Goal: Transaction & Acquisition: Purchase product/service

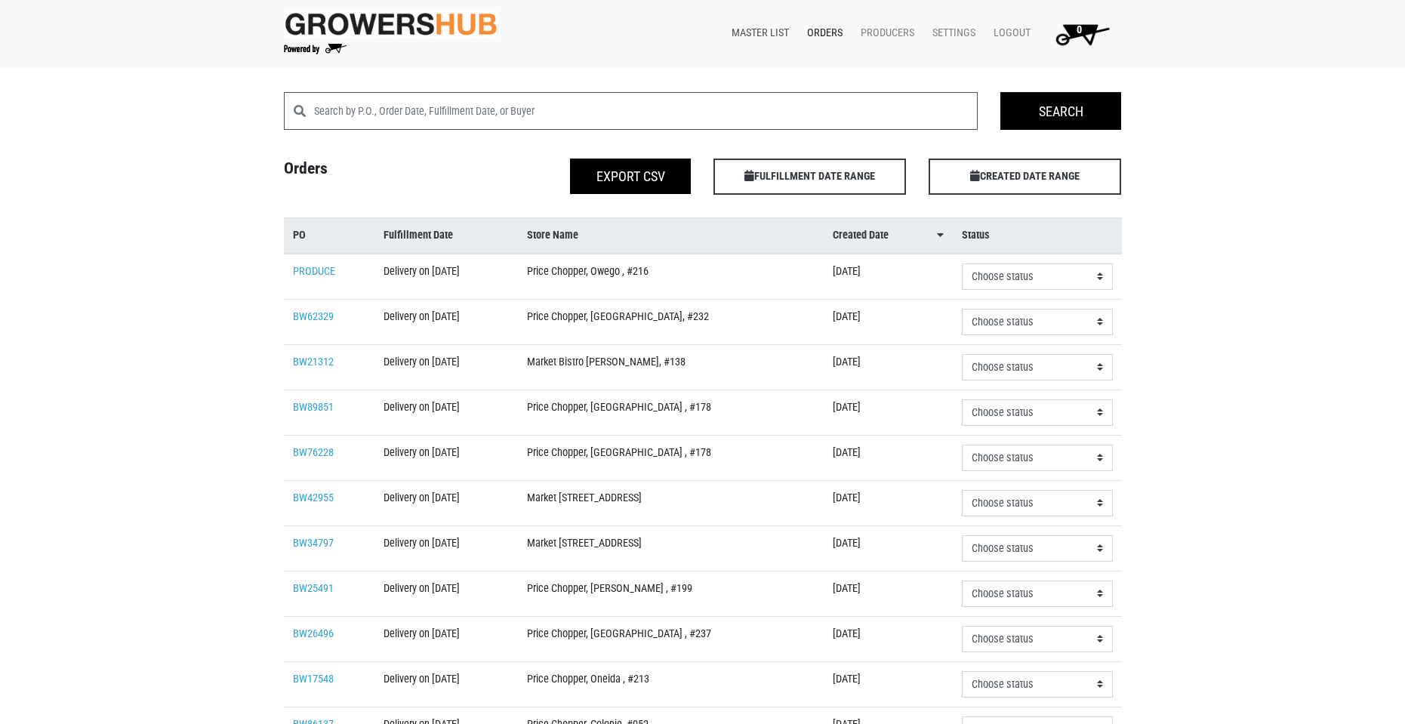
click at [770, 31] on link "Master List" at bounding box center [758, 33] width 76 height 29
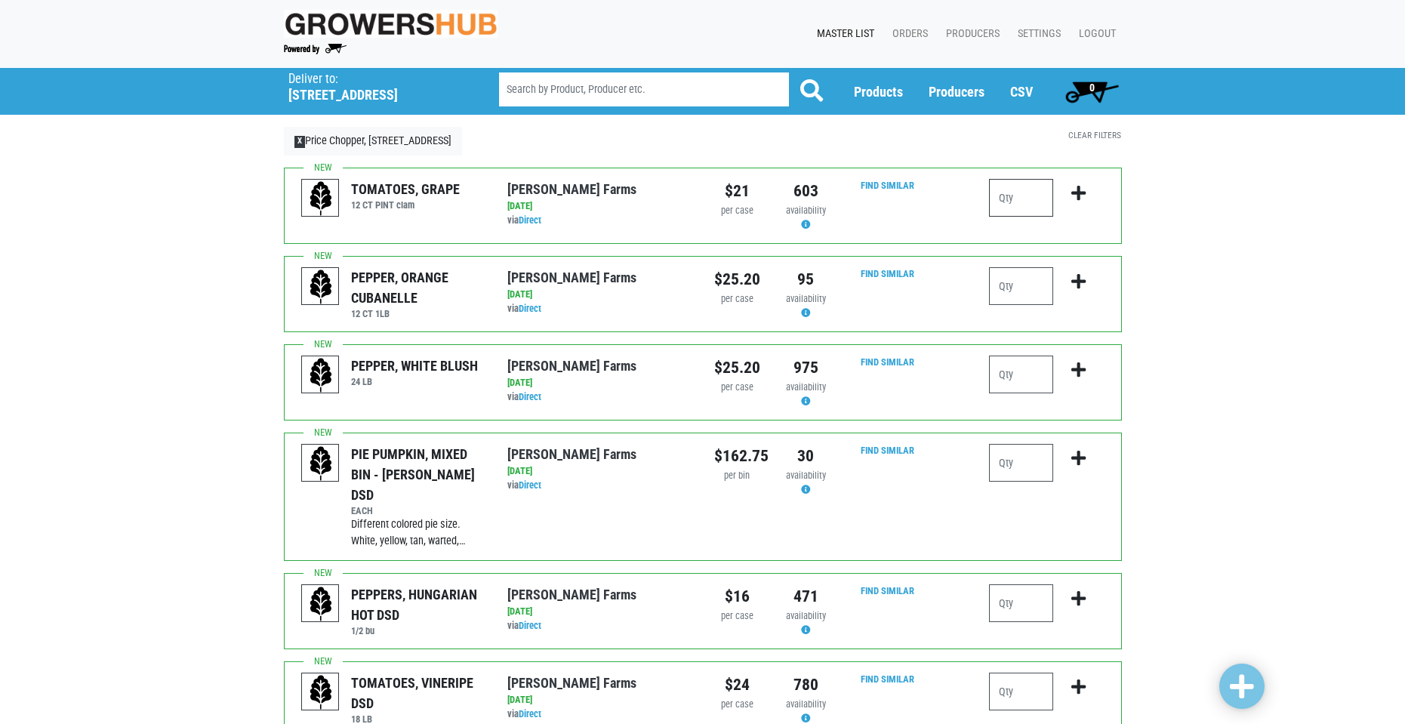
click at [1029, 193] on input "number" at bounding box center [1021, 198] width 64 height 38
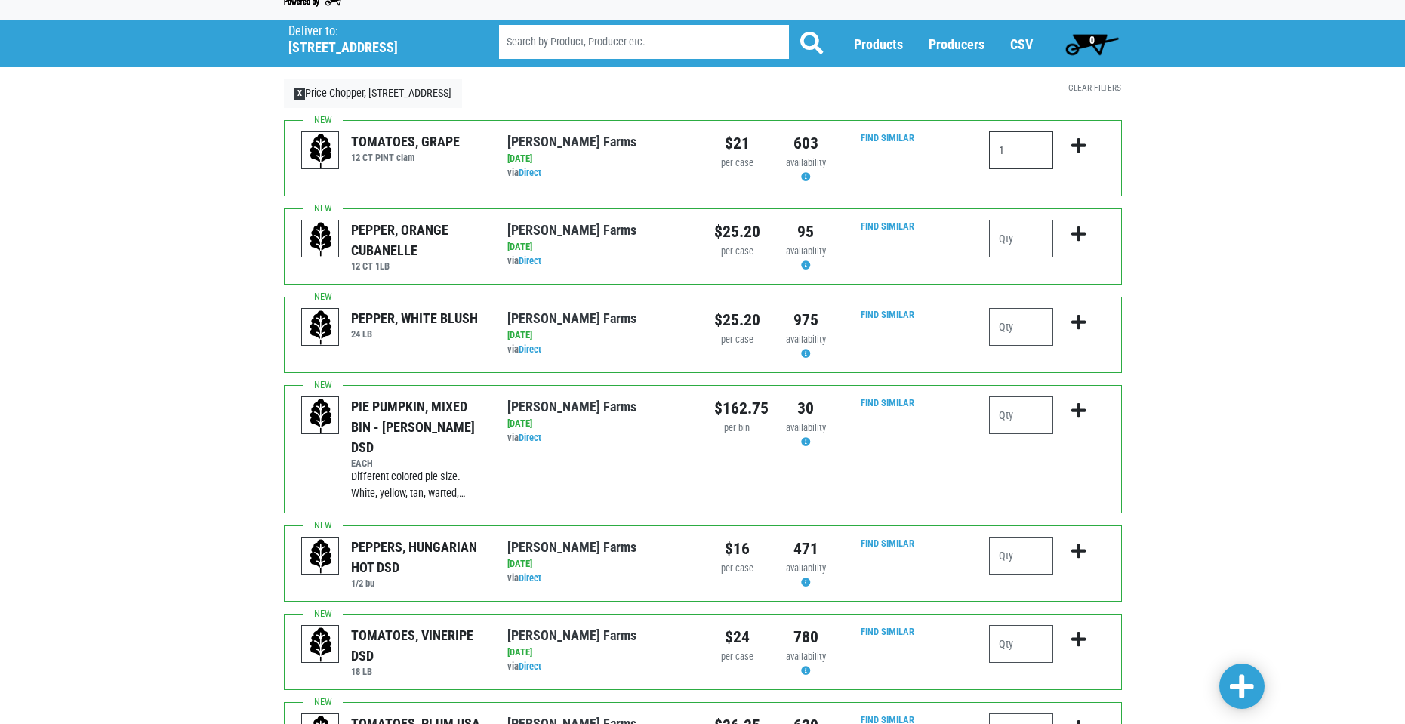
scroll to position [227, 0]
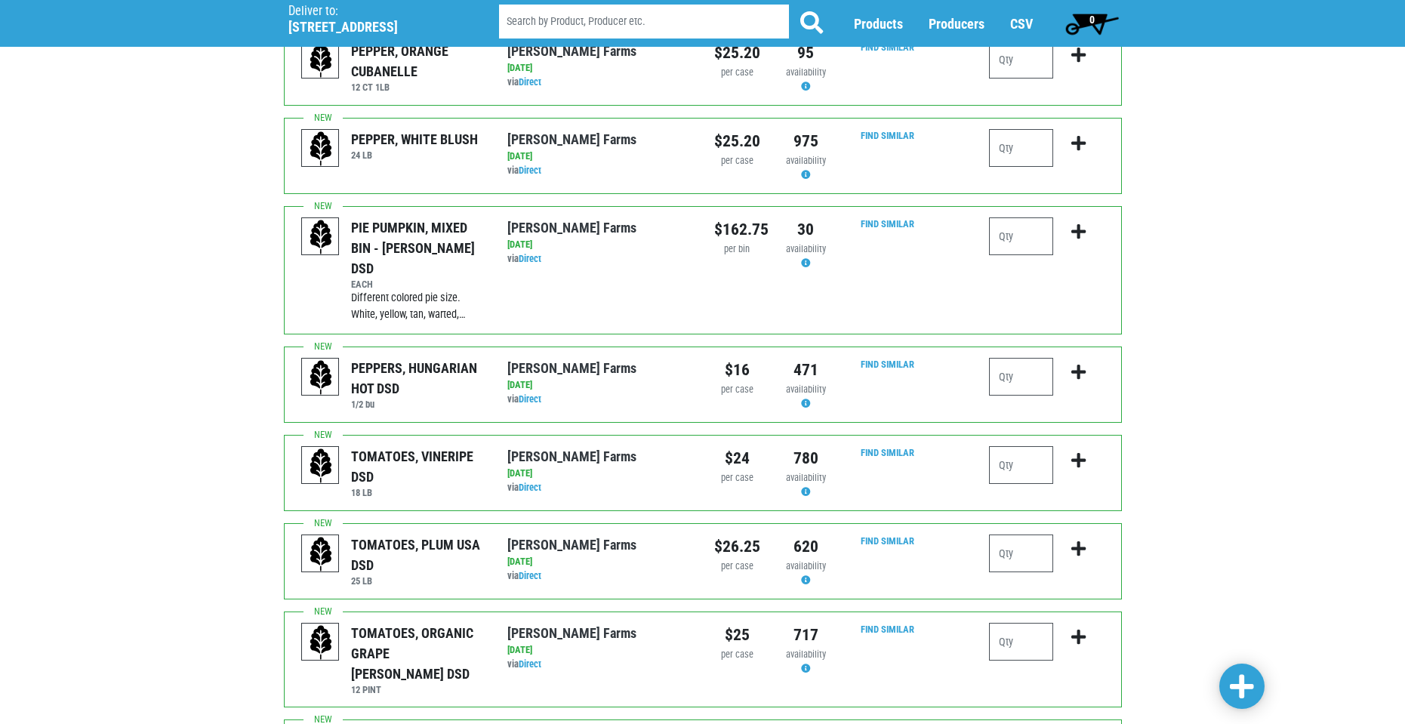
type input "1"
click at [1038, 535] on input "number" at bounding box center [1021, 554] width 64 height 38
type input "2"
click at [1012, 623] on input "number" at bounding box center [1021, 642] width 64 height 38
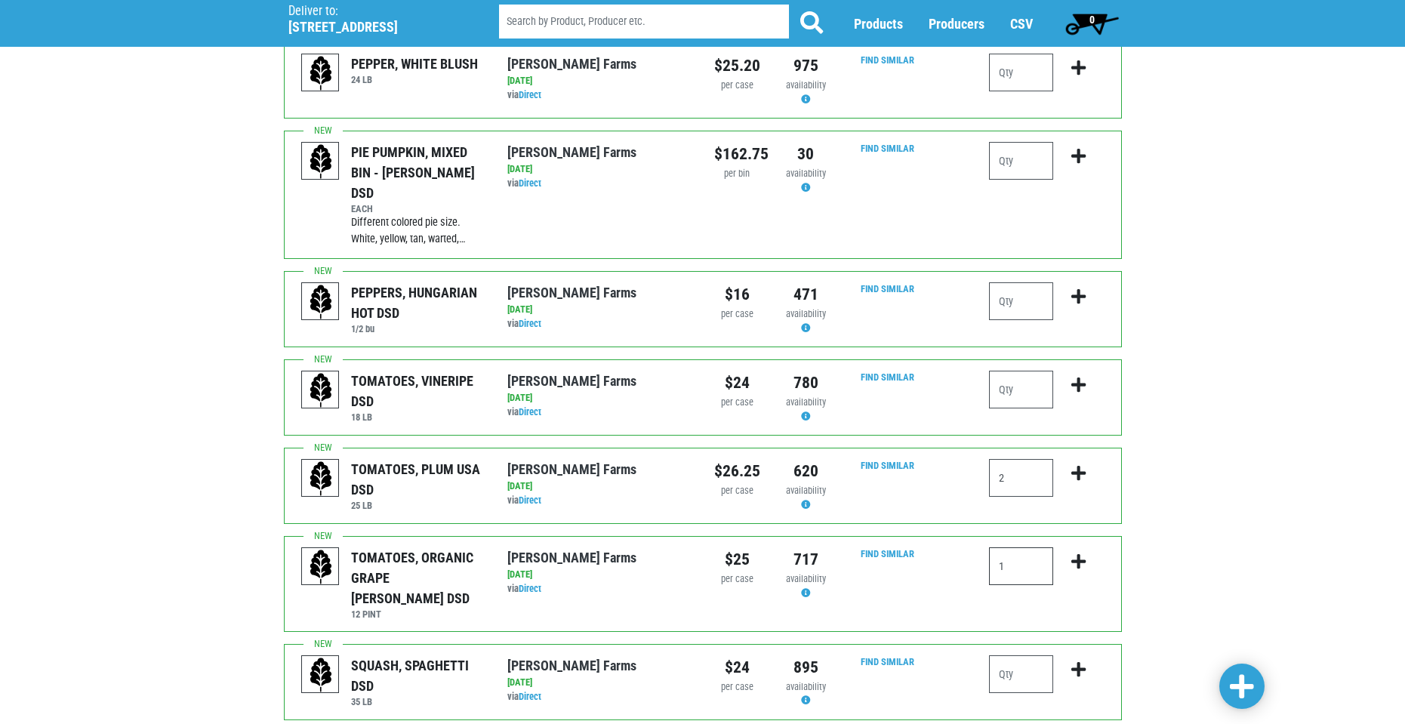
type input "1"
click at [1010, 656] on input "number" at bounding box center [1021, 675] width 64 height 38
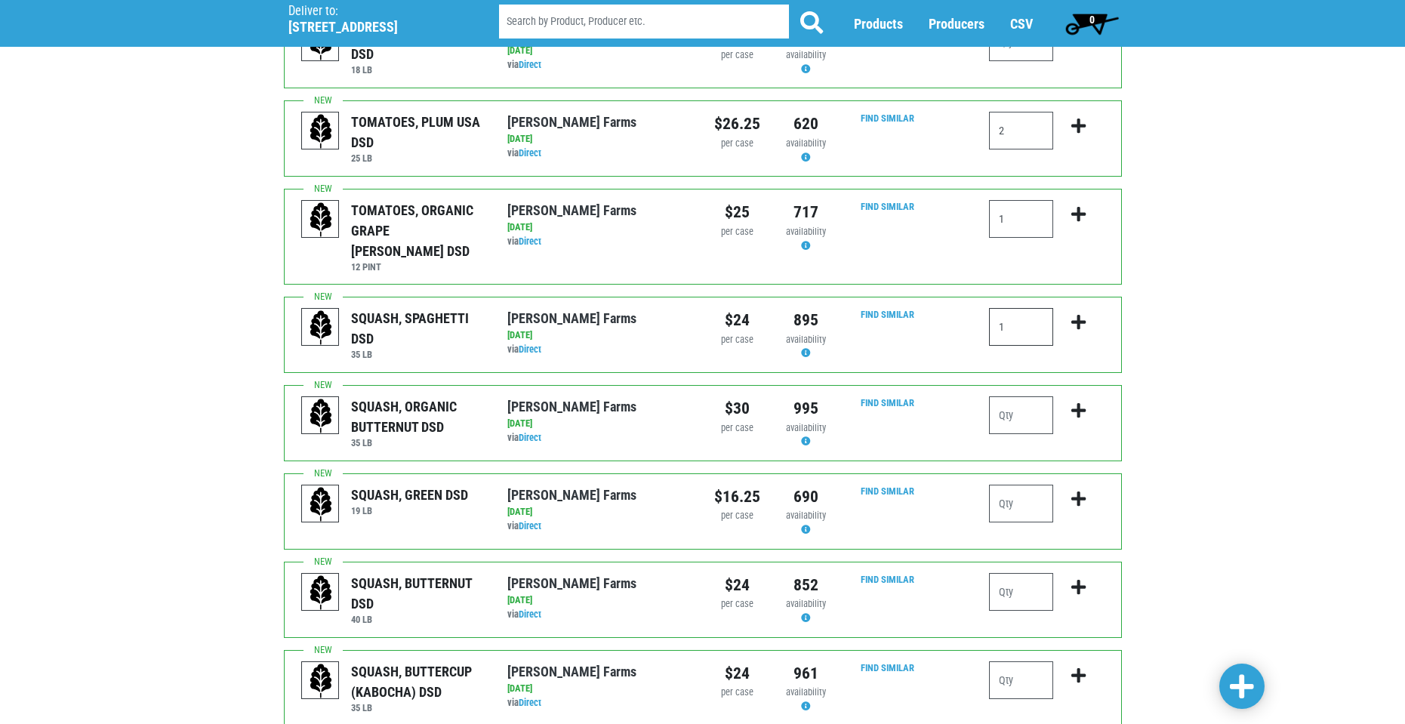
scroll to position [755, 0]
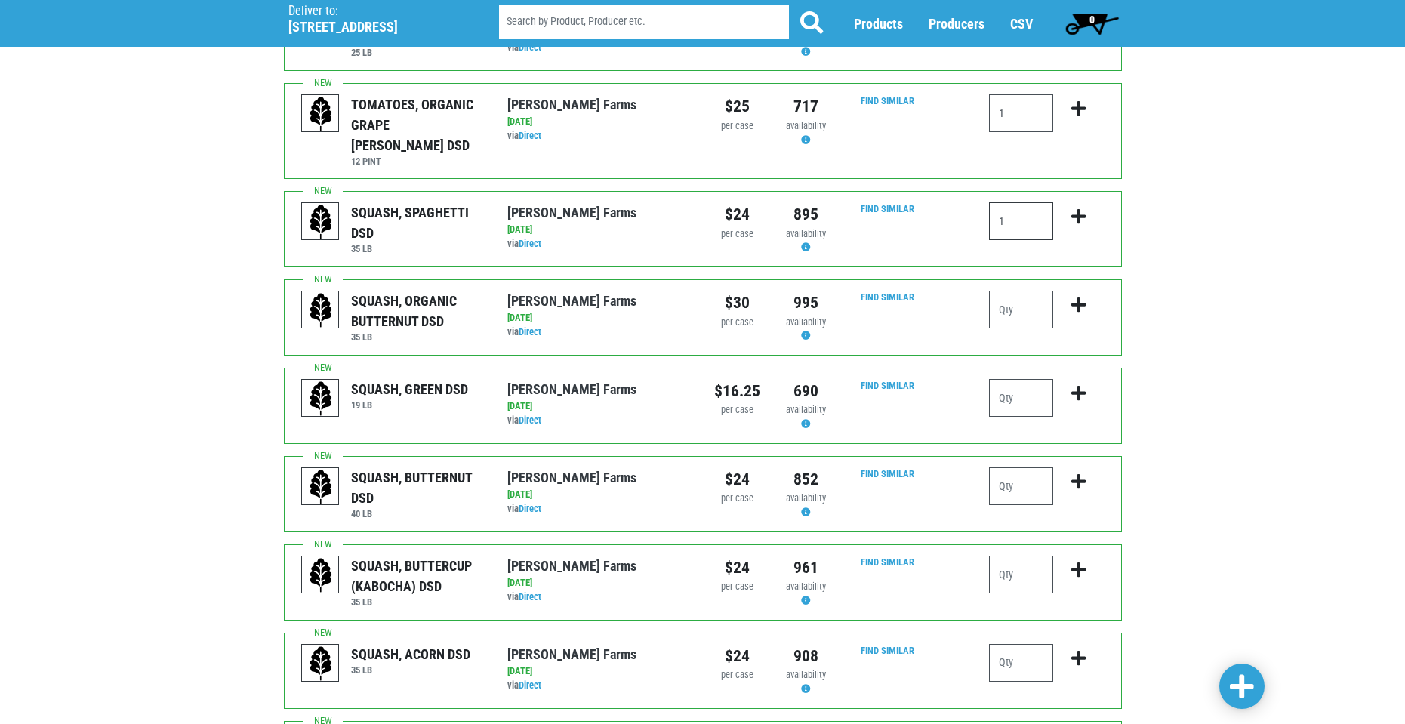
type input "1"
click at [1005, 467] on input "number" at bounding box center [1021, 486] width 64 height 38
type input "2"
click at [1017, 556] on input "number" at bounding box center [1021, 575] width 64 height 38
type input "1"
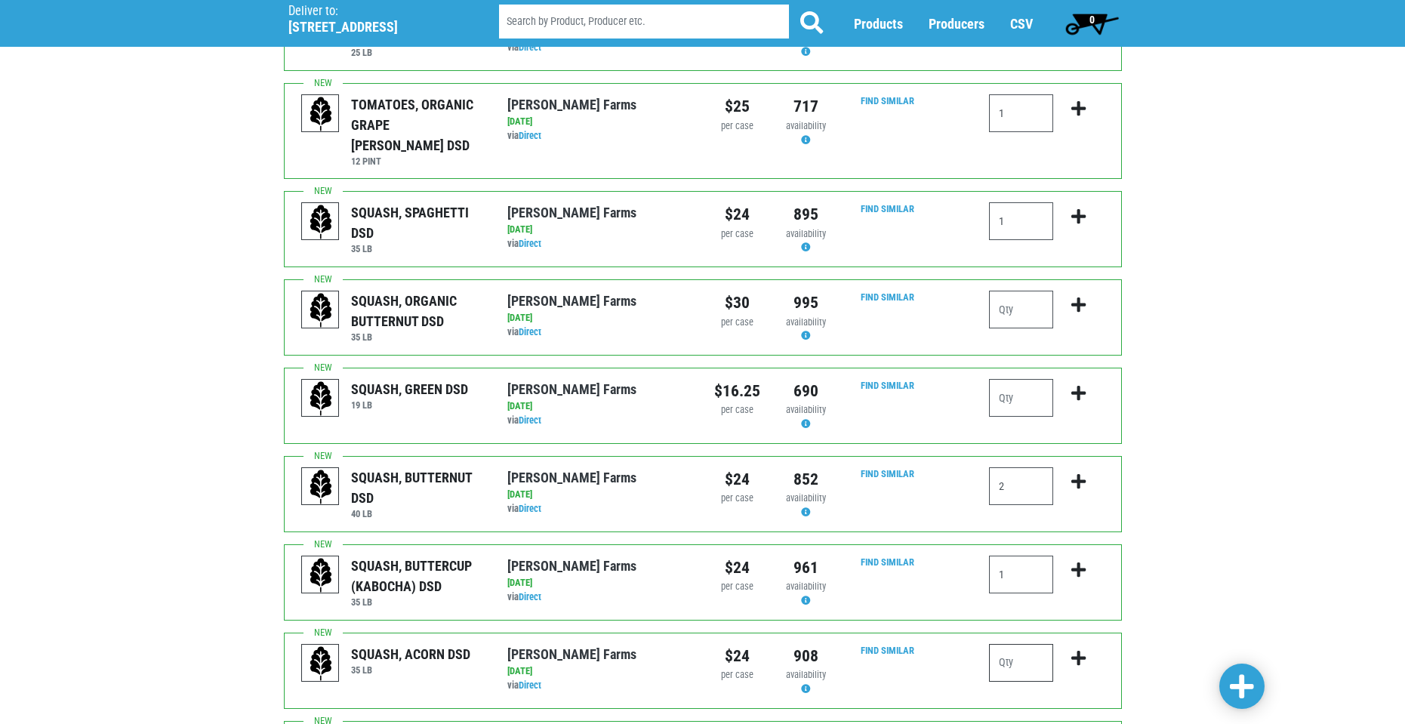
click at [1010, 644] on input "number" at bounding box center [1021, 663] width 64 height 38
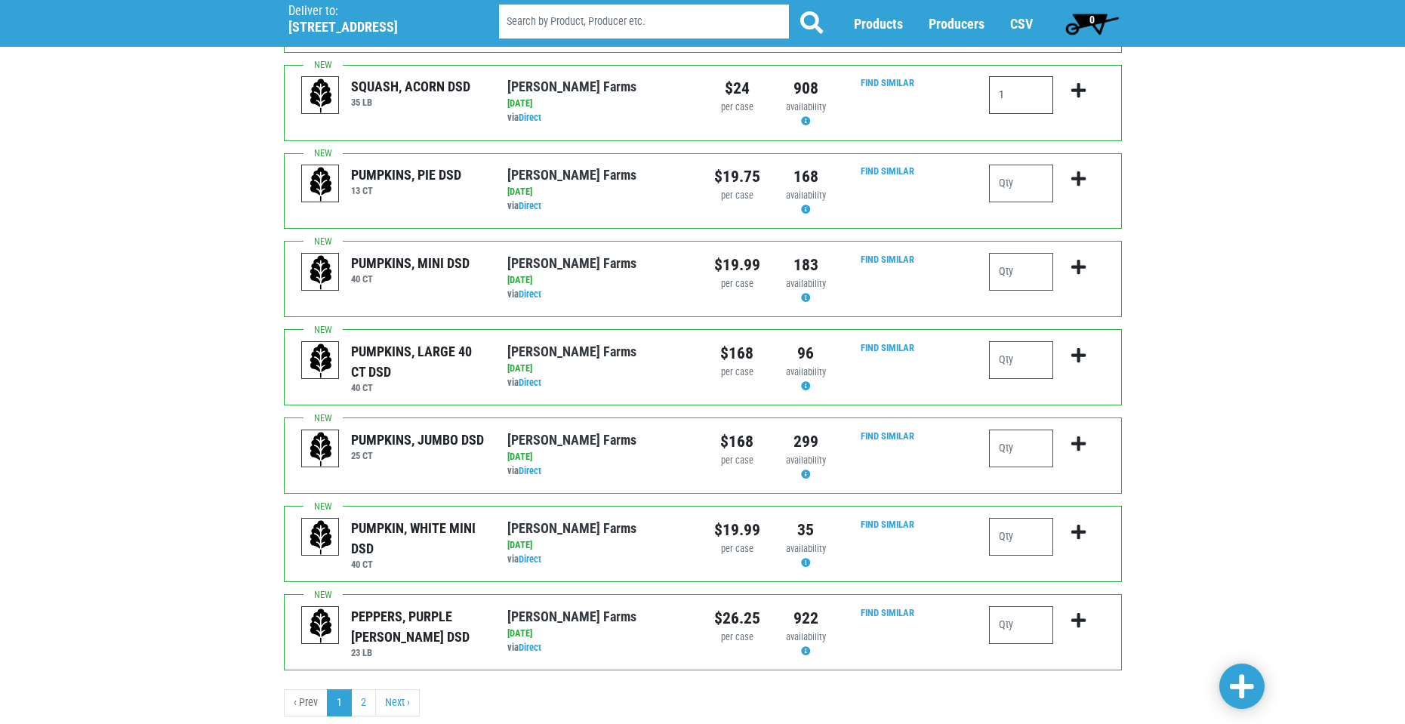
scroll to position [1325, 0]
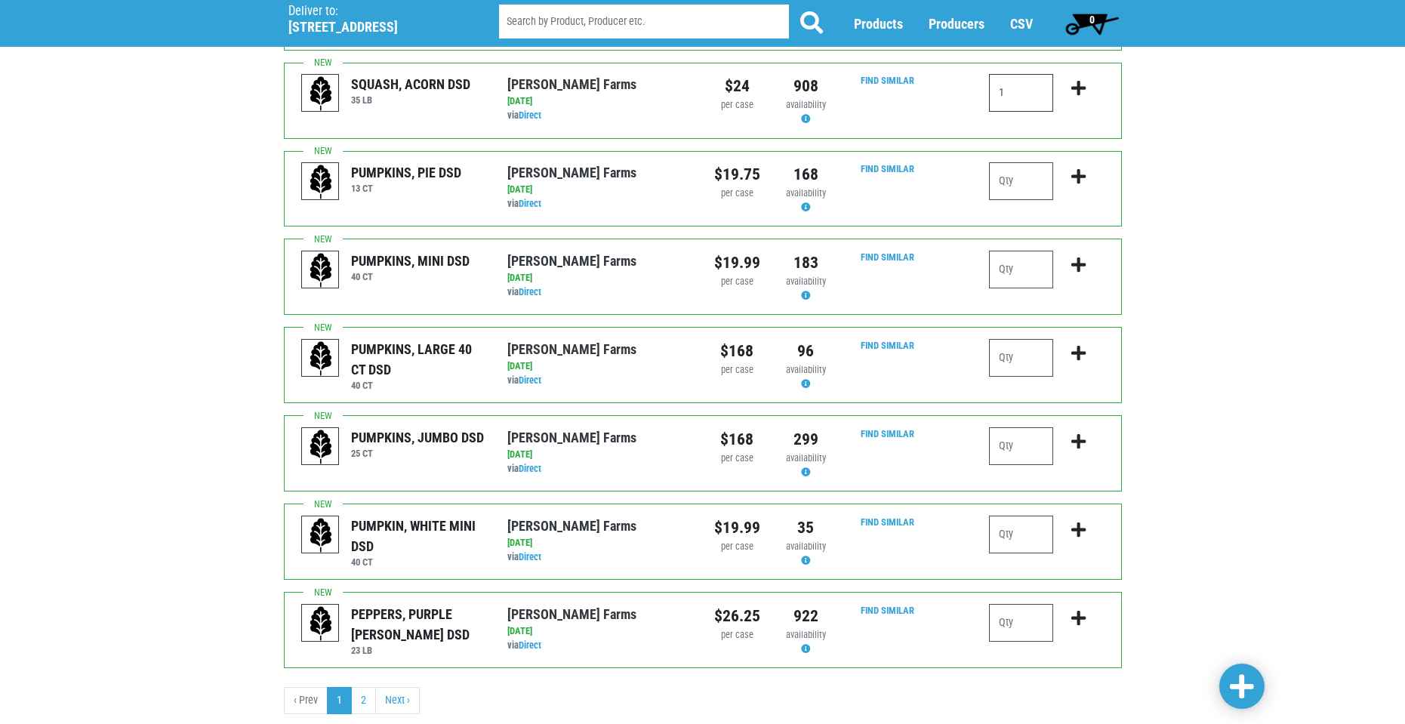
type input "1"
click at [1244, 672] on span at bounding box center [1242, 688] width 24 height 32
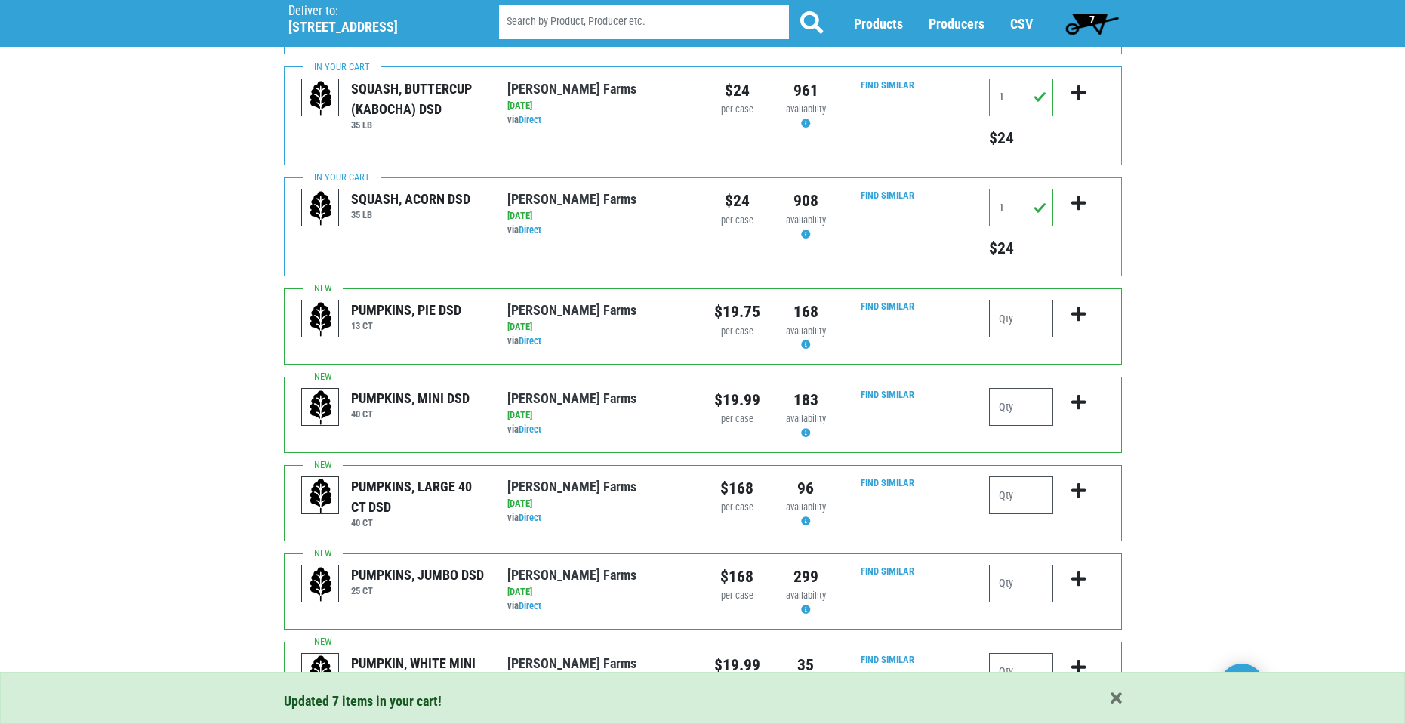
scroll to position [1437, 0]
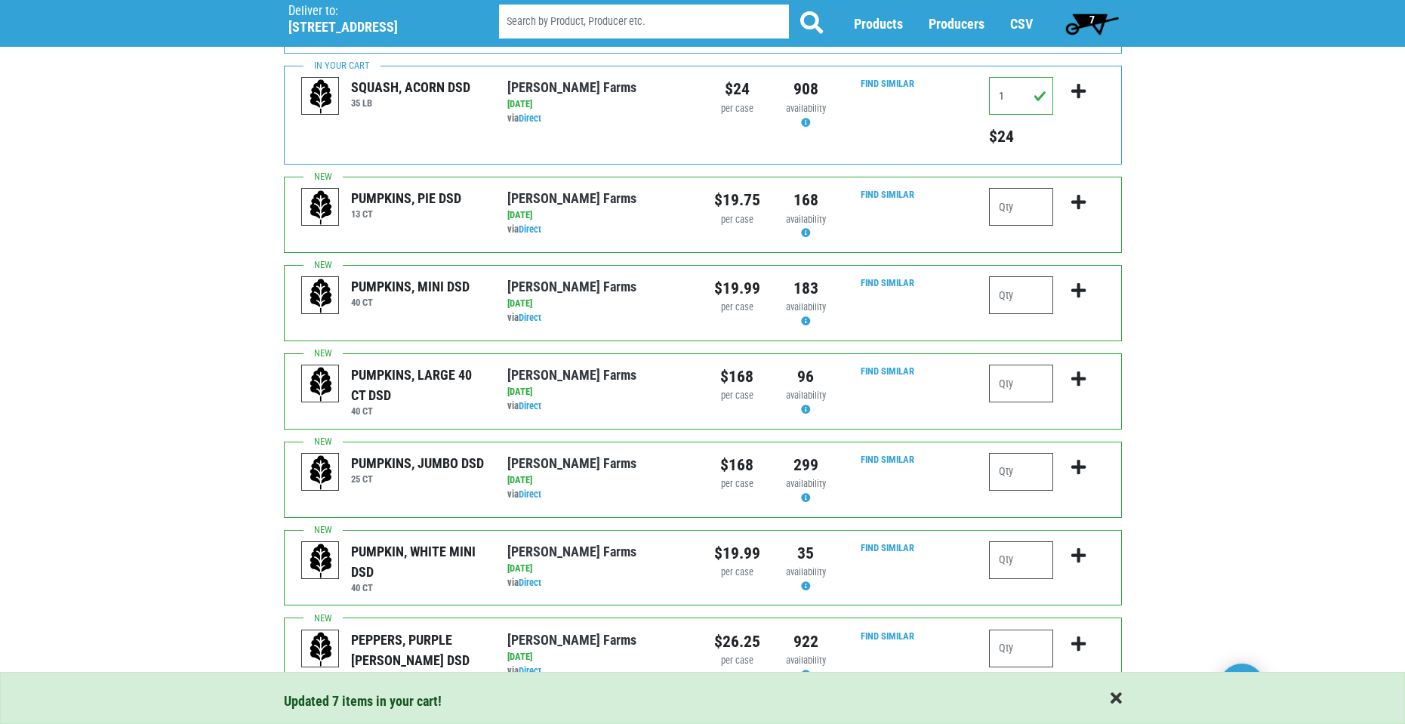
click at [1117, 699] on span "button" at bounding box center [1116, 699] width 11 height 17
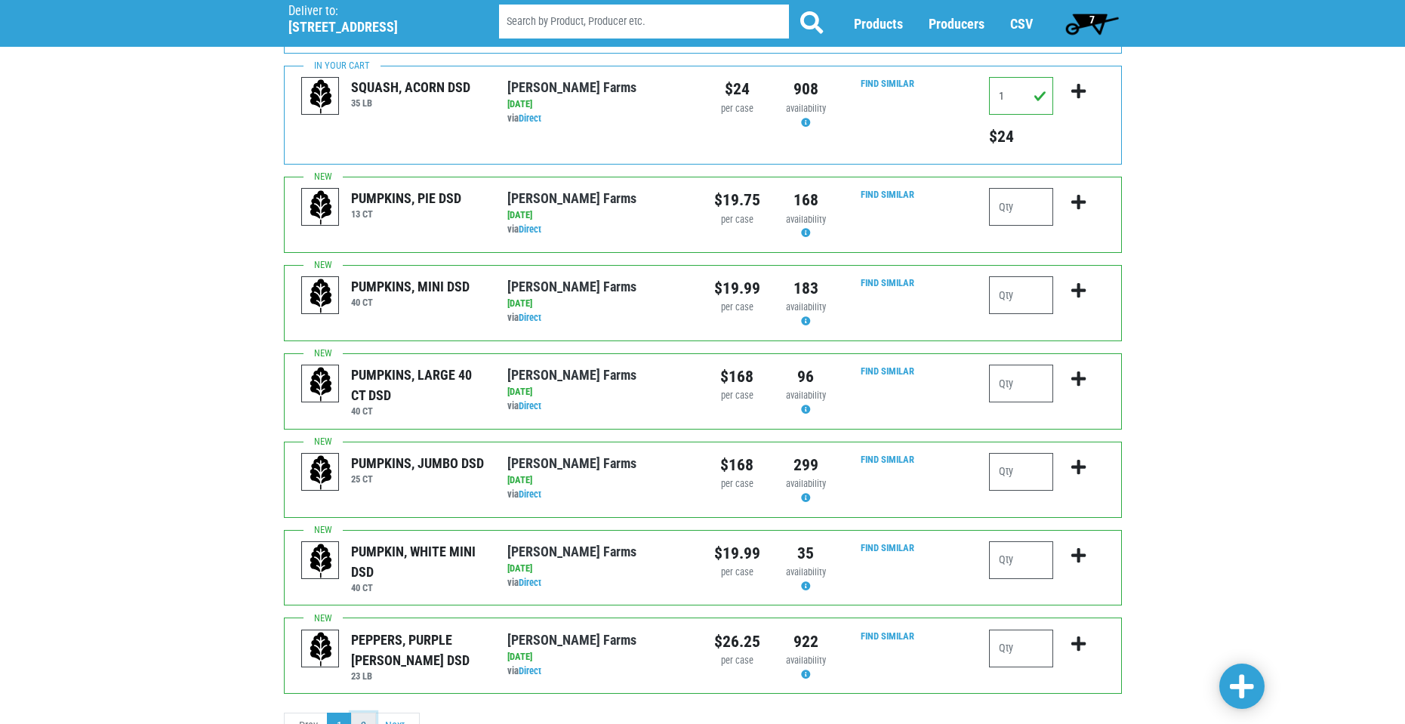
click at [367, 713] on link "2" at bounding box center [363, 726] width 25 height 27
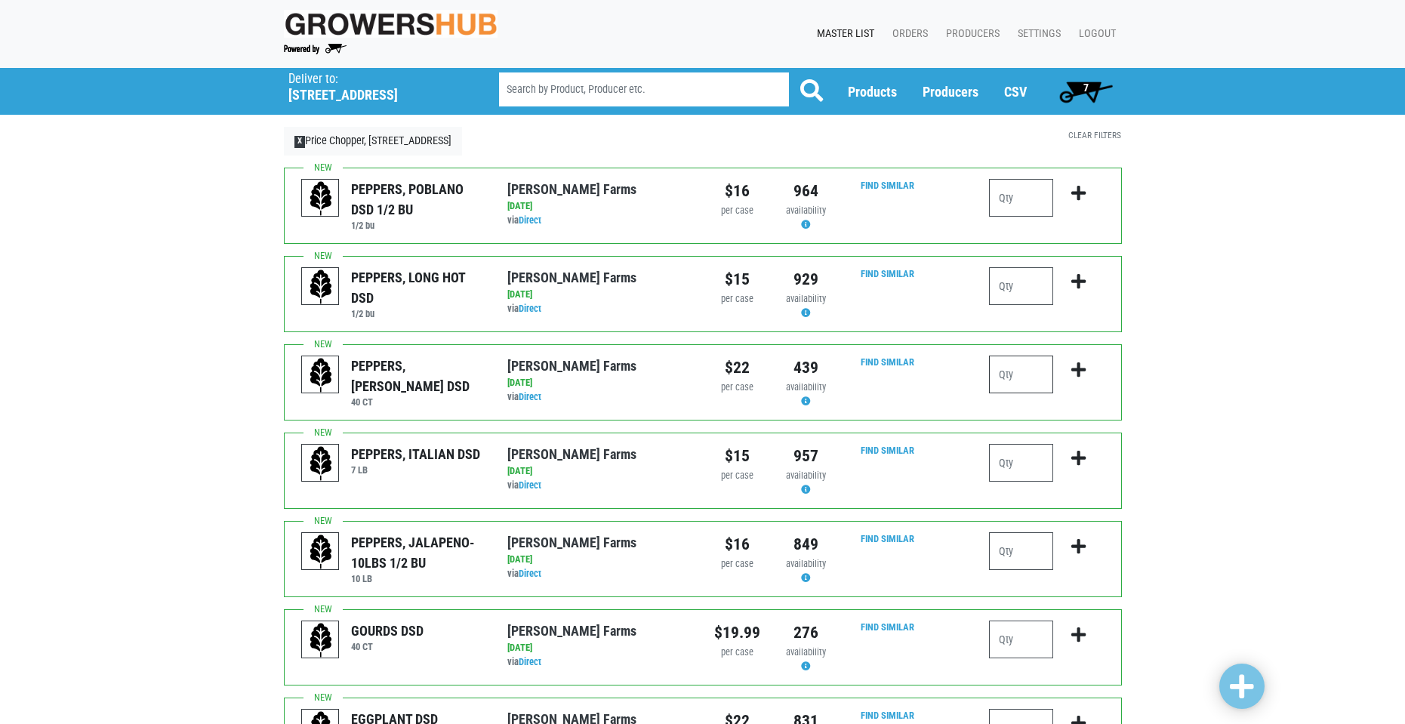
click at [1023, 380] on input "number" at bounding box center [1021, 375] width 64 height 38
type input "4"
click at [1010, 560] on input "number" at bounding box center [1021, 551] width 64 height 38
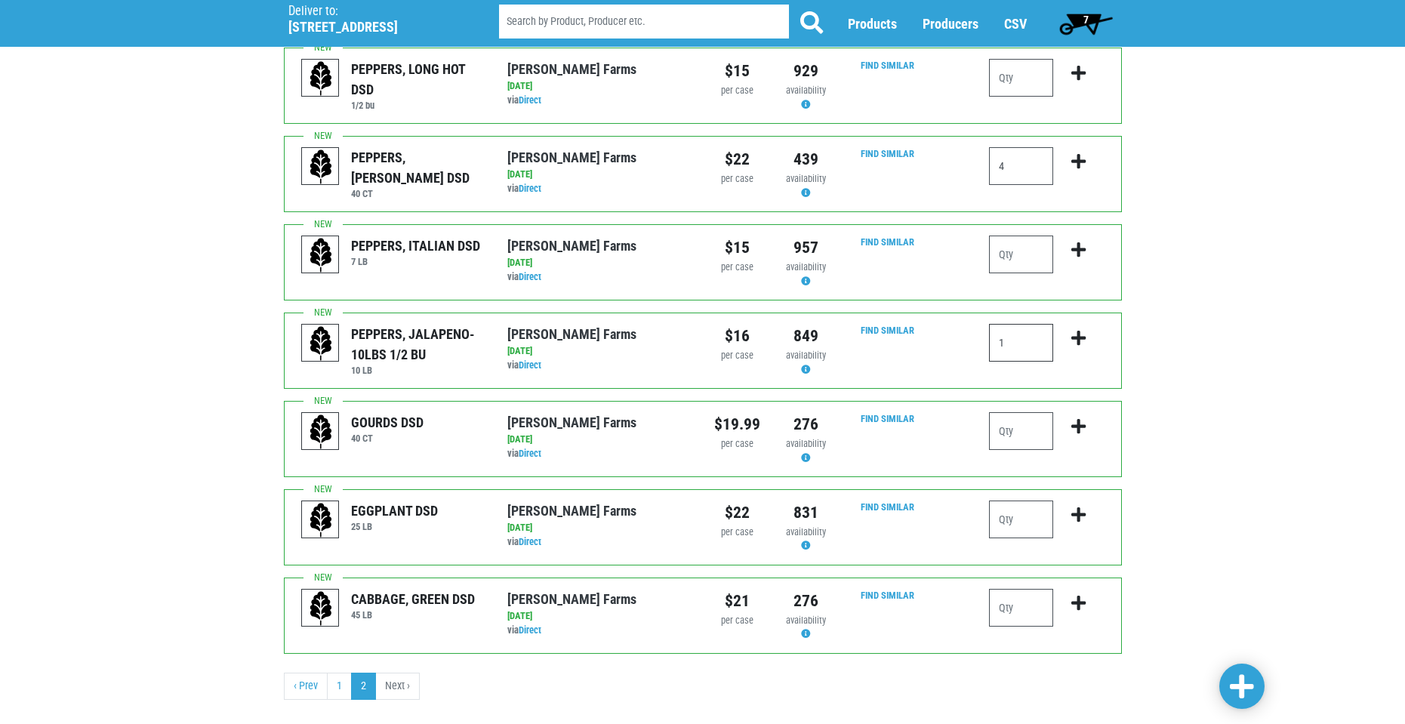
scroll to position [234, 0]
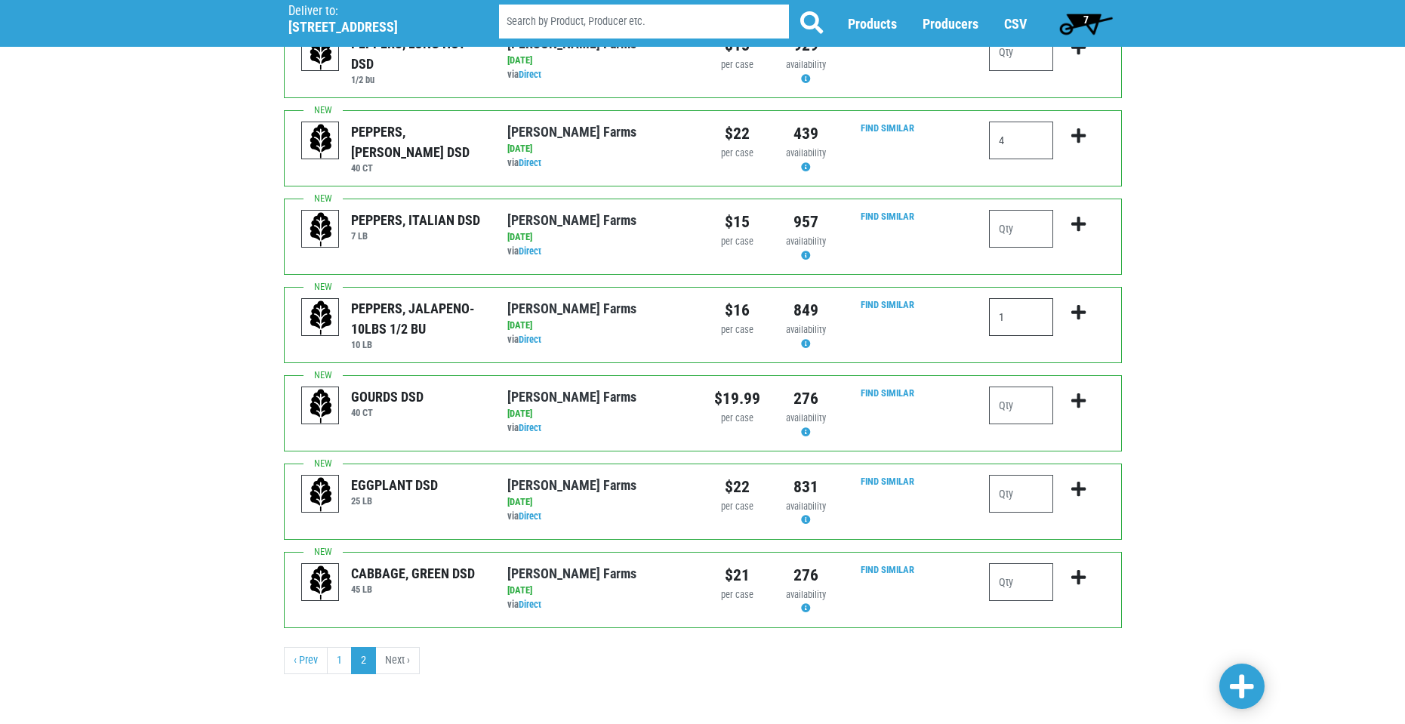
type input "1"
click at [1022, 581] on input "number" at bounding box center [1021, 582] width 64 height 38
type input "4"
click at [1243, 678] on span at bounding box center [1242, 687] width 24 height 27
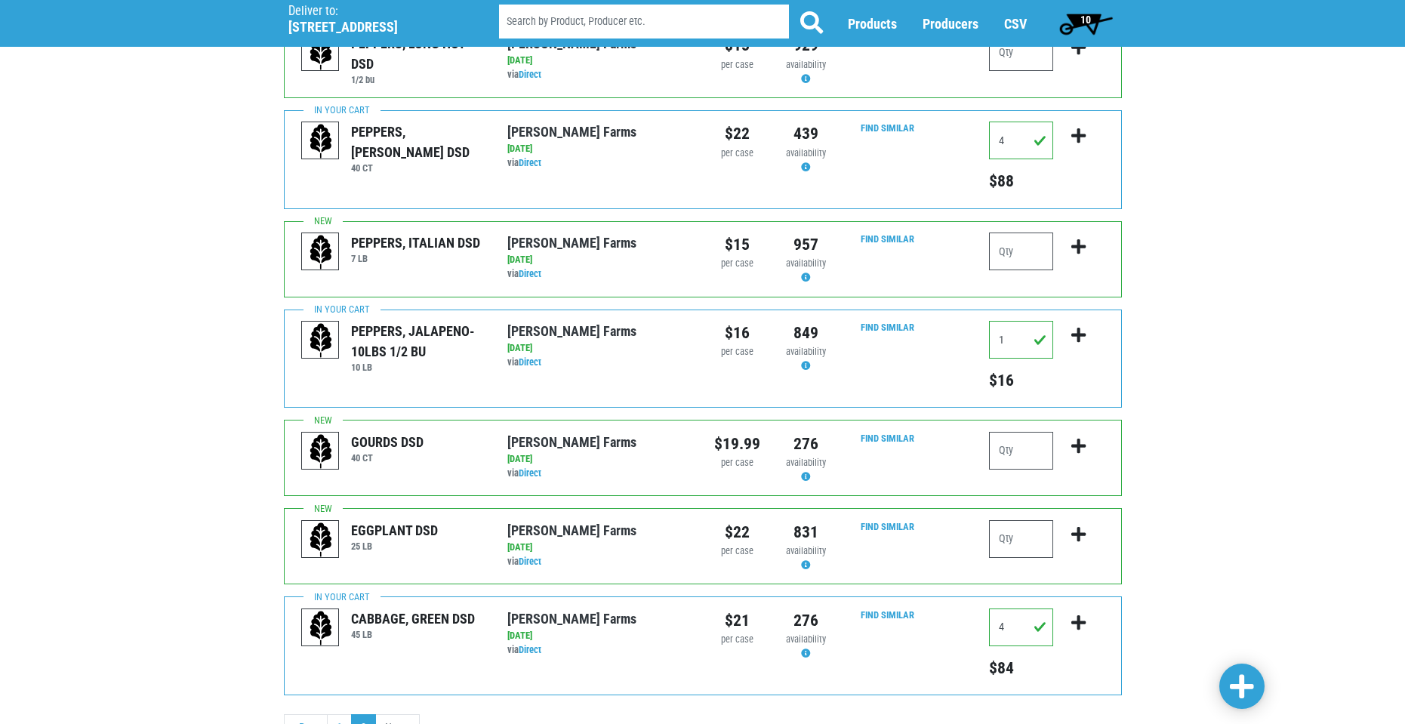
click at [1235, 674] on span at bounding box center [1242, 687] width 24 height 27
click at [1238, 685] on span at bounding box center [1242, 687] width 24 height 27
click at [1082, 18] on span "10" at bounding box center [1086, 20] width 11 height 12
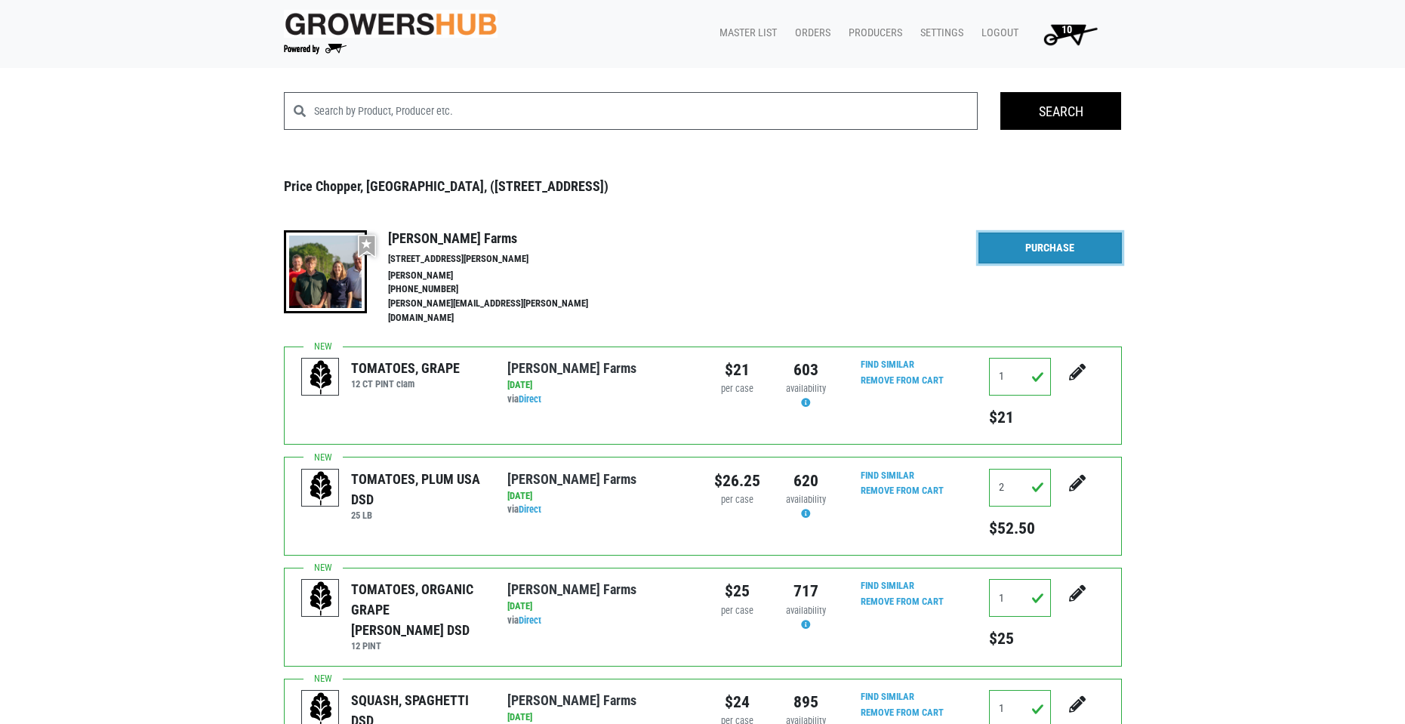
click at [1076, 242] on link "Purchase" at bounding box center [1050, 249] width 143 height 32
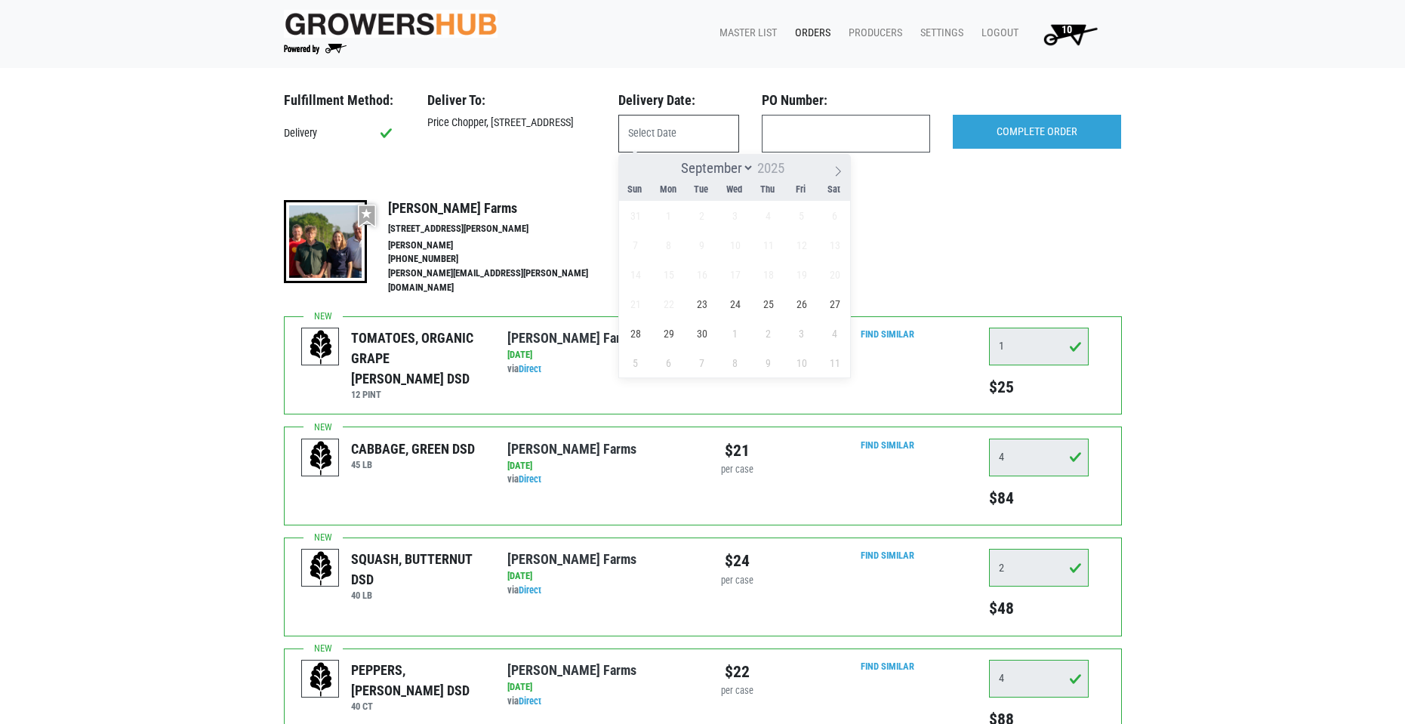
click at [665, 128] on input "text" at bounding box center [679, 134] width 121 height 38
click at [703, 307] on span "23" at bounding box center [701, 303] width 29 height 29
type input "[DATE]"
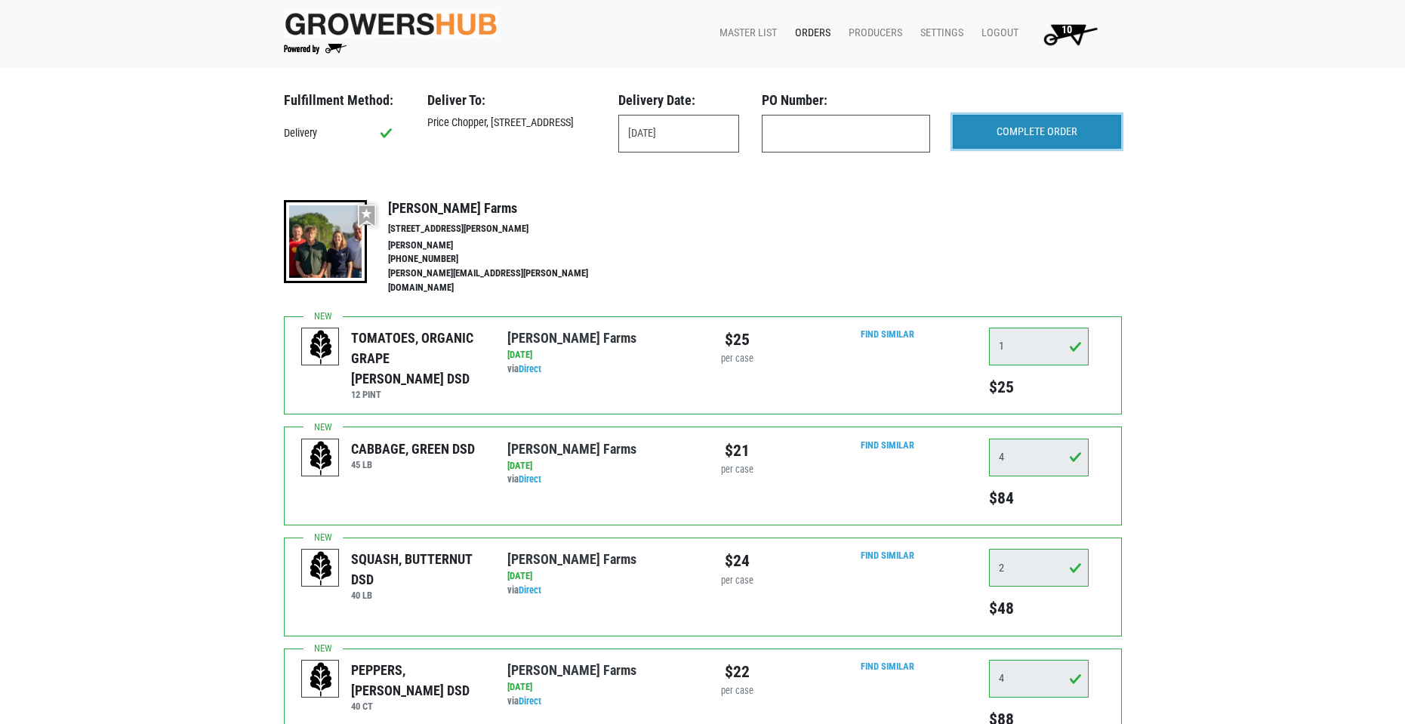
click at [1035, 134] on input "COMPLETE ORDER" at bounding box center [1037, 132] width 168 height 35
